Goal: Transaction & Acquisition: Obtain resource

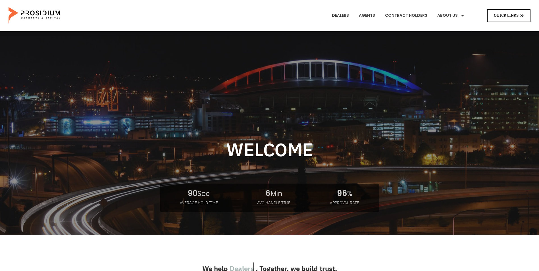
click at [430, 15] on icon at bounding box center [521, 15] width 3 height 3
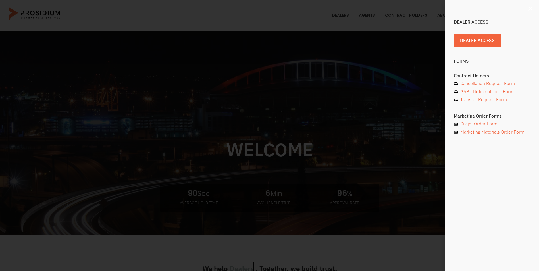
click at [430, 8] on use "Close" at bounding box center [530, 9] width 4 height 4
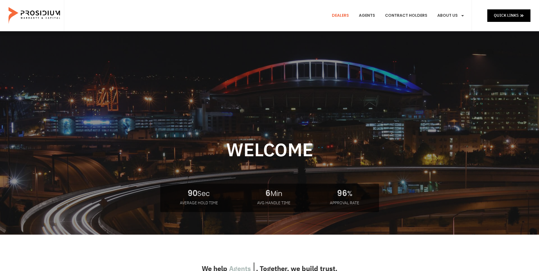
click at [344, 14] on link "Dealers" at bounding box center [341, 15] width 26 height 21
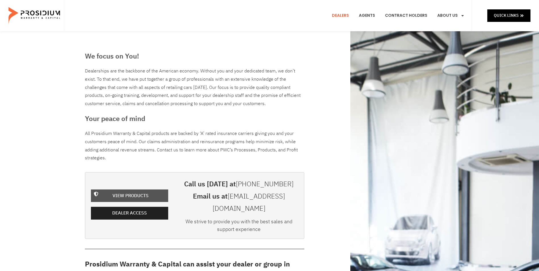
click at [143, 192] on span "View Products" at bounding box center [131, 196] width 36 height 8
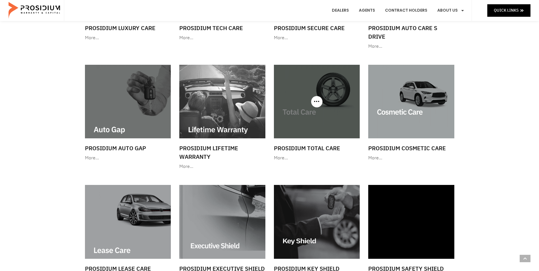
scroll to position [256, 0]
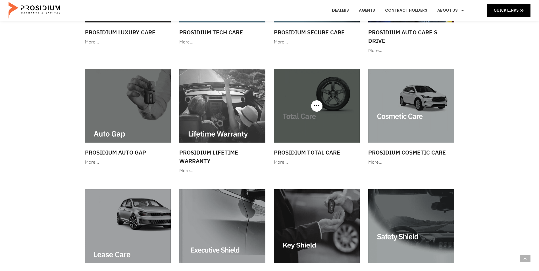
click at [320, 116] on img at bounding box center [317, 106] width 86 height 74
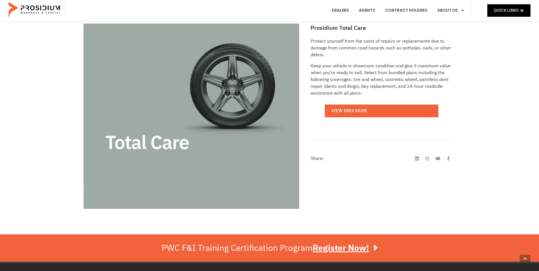
scroll to position [85, 0]
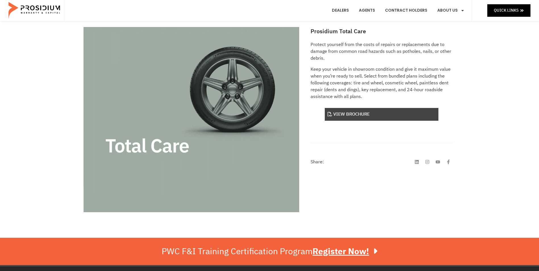
click at [353, 114] on link "View Brochure" at bounding box center [382, 114] width 114 height 13
